Goal: Information Seeking & Learning: Check status

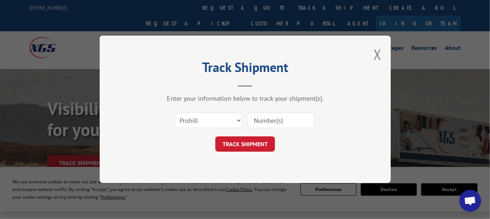
click at [274, 120] on input at bounding box center [281, 120] width 67 height 15
paste input "972827"
type input "972827"
click at [252, 141] on button "TRACK SHIPMENT" at bounding box center [245, 144] width 60 height 15
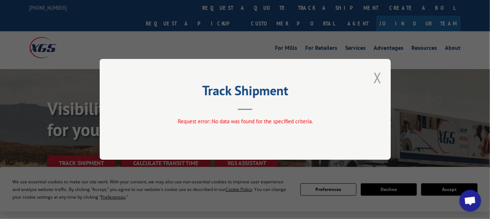
click at [376, 76] on button "Close modal" at bounding box center [377, 77] width 8 height 19
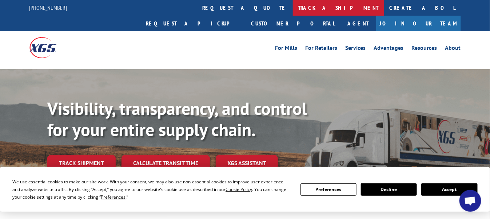
click at [293, 2] on link "track a shipment" at bounding box center [338, 8] width 91 height 16
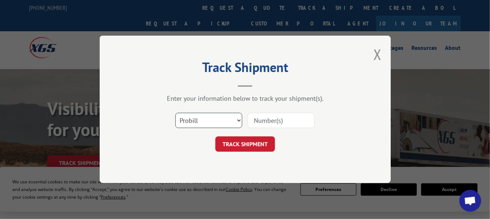
click at [226, 120] on select "Select category... Probill BOL PO" at bounding box center [208, 120] width 67 height 15
select select "bol"
click at [175, 113] on select "Select category... Probill BOL PO" at bounding box center [208, 120] width 67 height 15
click at [270, 120] on input at bounding box center [281, 120] width 67 height 15
paste input "972827"
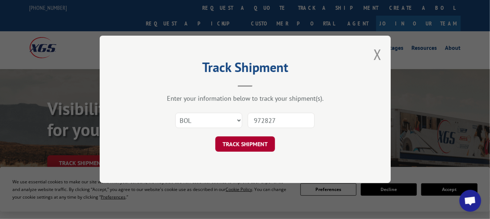
type input "972827"
click at [245, 146] on button "TRACK SHIPMENT" at bounding box center [245, 144] width 60 height 15
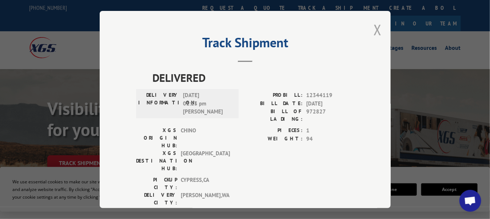
click at [375, 28] on button "Close modal" at bounding box center [377, 29] width 8 height 19
